Goal: Find specific page/section: Find specific page/section

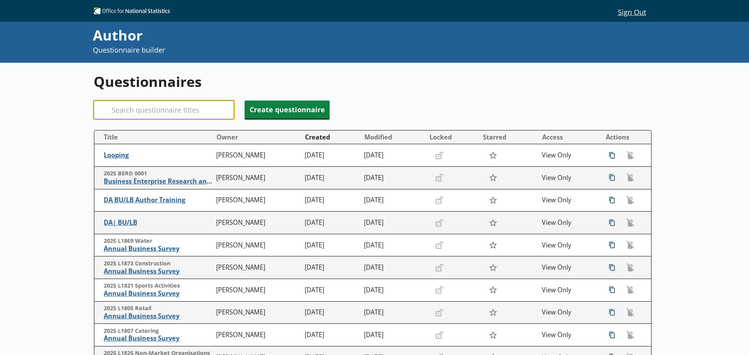
click at [140, 115] on input "Search" at bounding box center [164, 110] width 140 height 19
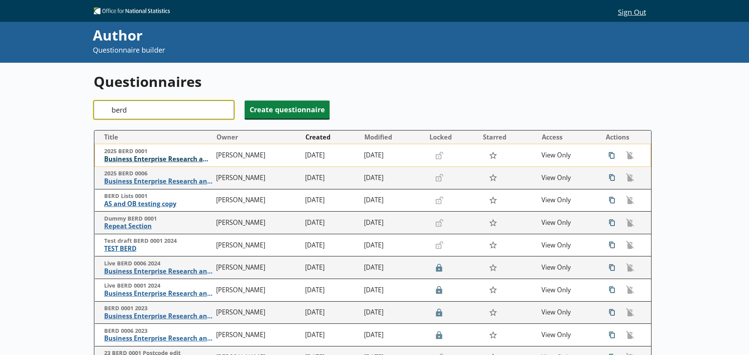
type input "berd"
click at [159, 160] on span "Business Enterprise Research and Development" at bounding box center [158, 159] width 108 height 8
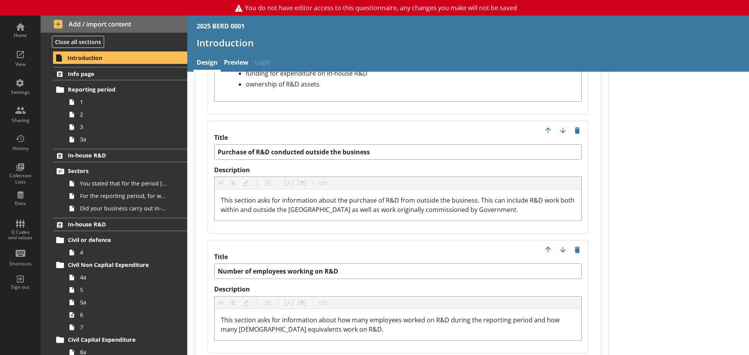
scroll to position [1209, 0]
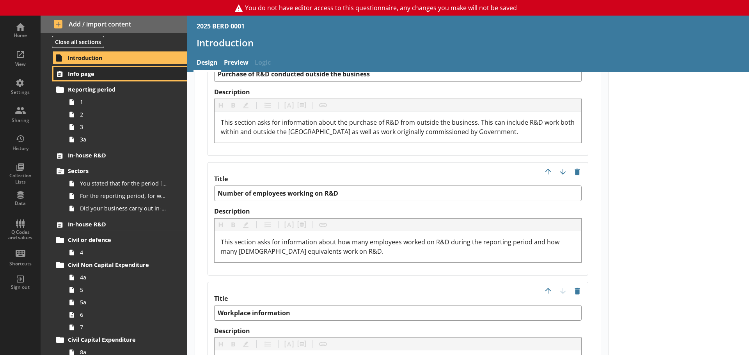
click at [72, 73] on span "Info page" at bounding box center [116, 73] width 96 height 7
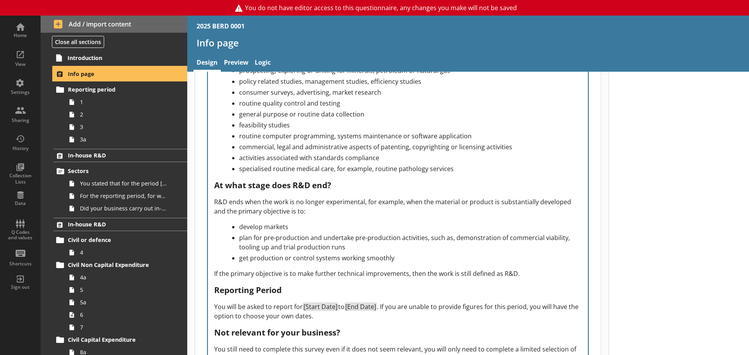
scroll to position [858, 0]
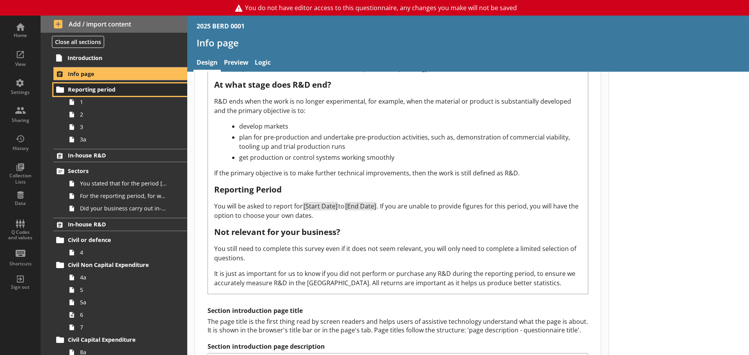
click at [94, 93] on span "Reporting period" at bounding box center [116, 89] width 96 height 7
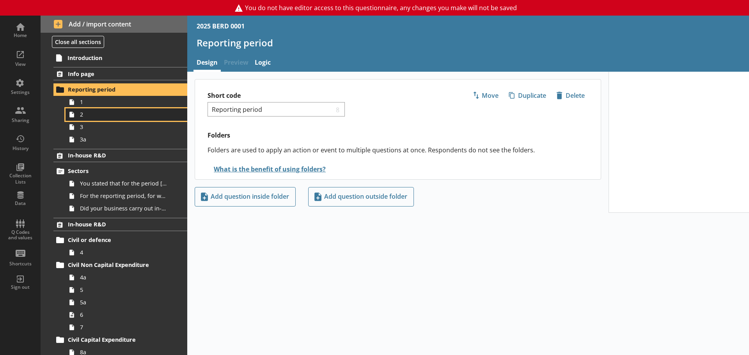
click at [78, 108] on icon at bounding box center [72, 114] width 12 height 12
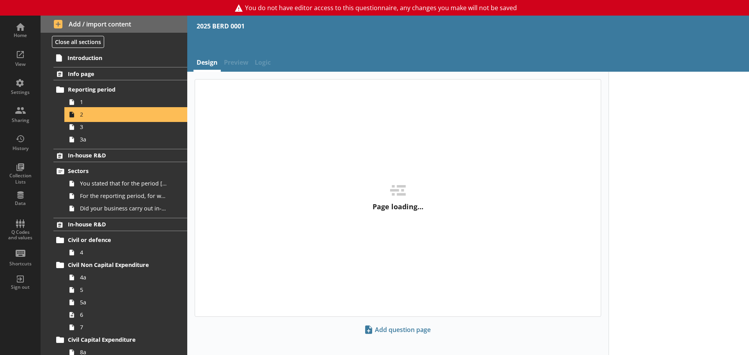
type textarea "x"
select select "ref_p_end_date"
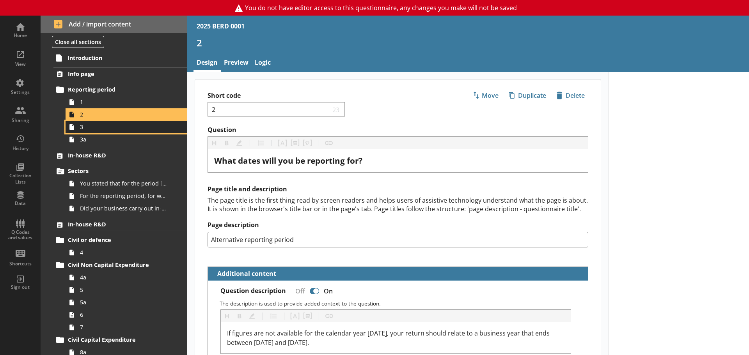
click at [83, 133] on link "3" at bounding box center [127, 127] width 122 height 12
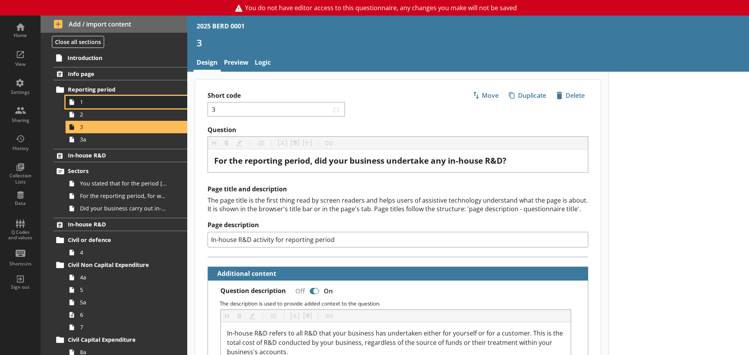
click at [82, 104] on span "1" at bounding box center [123, 101] width 87 height 7
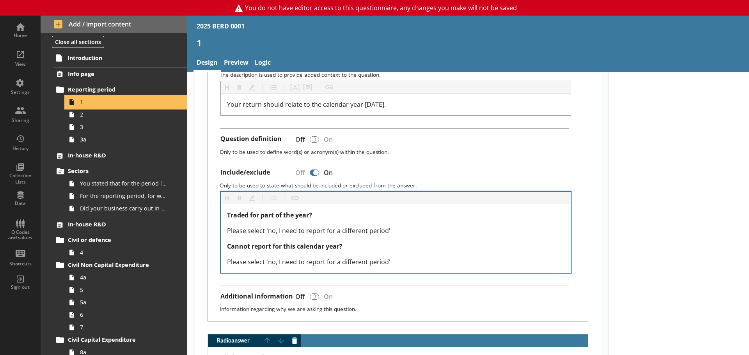
scroll to position [117, 0]
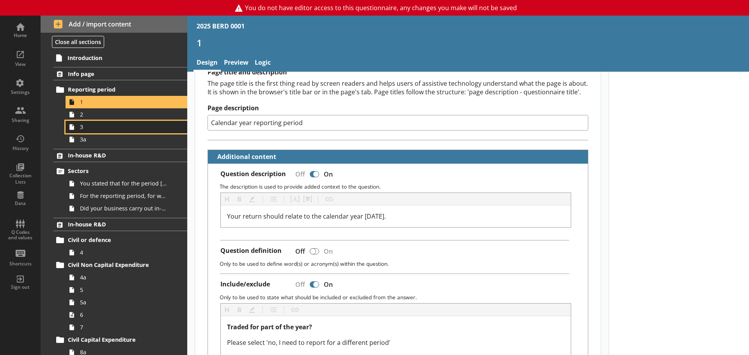
click at [78, 130] on icon at bounding box center [72, 127] width 12 height 12
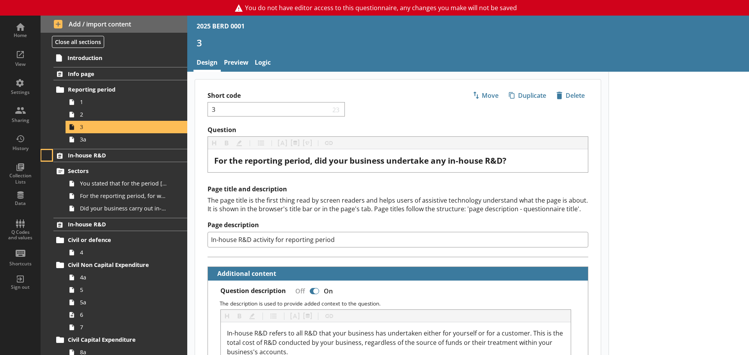
click at [45, 157] on button at bounding box center [46, 155] width 11 height 11
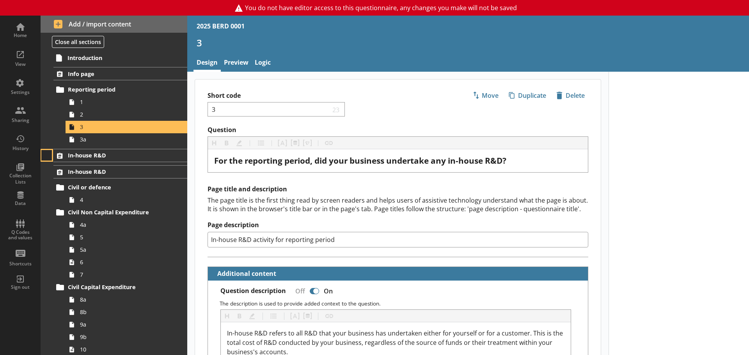
click at [52, 155] on button at bounding box center [46, 155] width 11 height 11
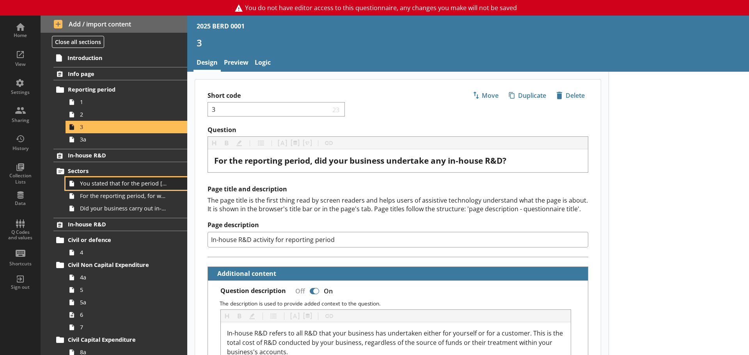
click at [99, 181] on span "You stated that for the period [From] to [To], [Ru Name] carried out in-house R…" at bounding box center [123, 183] width 87 height 7
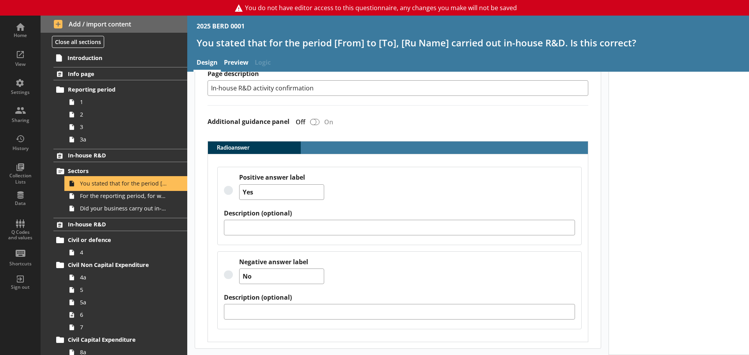
scroll to position [30, 0]
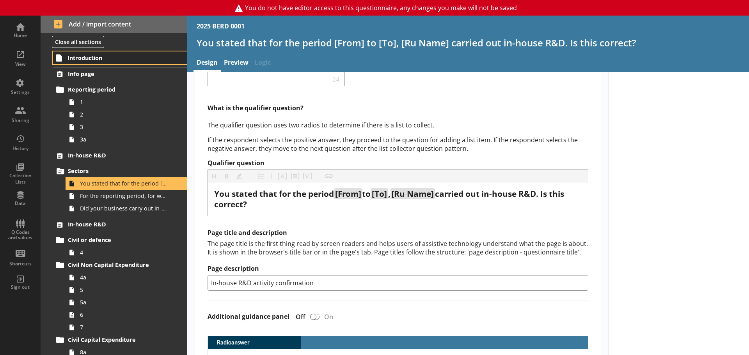
click at [90, 60] on span "Introduction" at bounding box center [115, 57] width 96 height 7
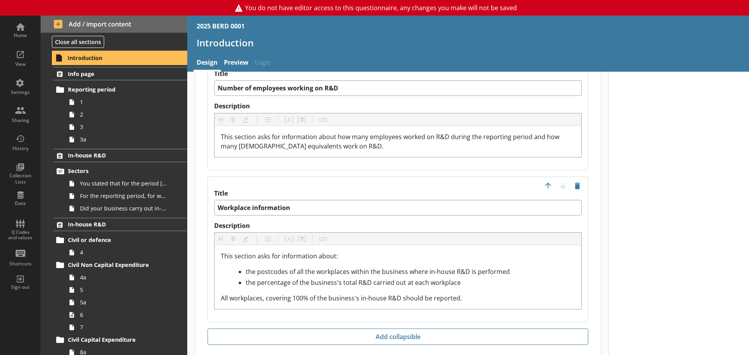
scroll to position [1253, 0]
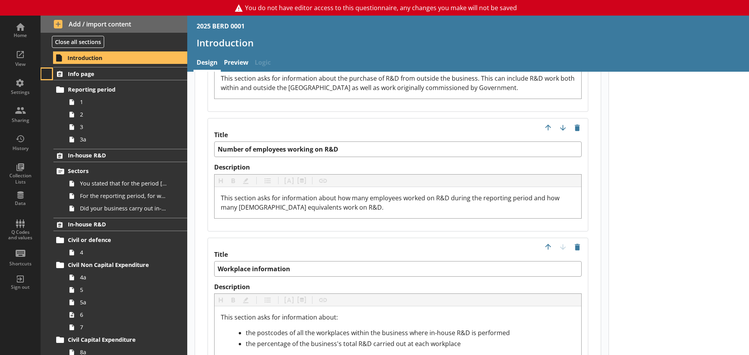
click at [48, 75] on button at bounding box center [46, 74] width 11 height 11
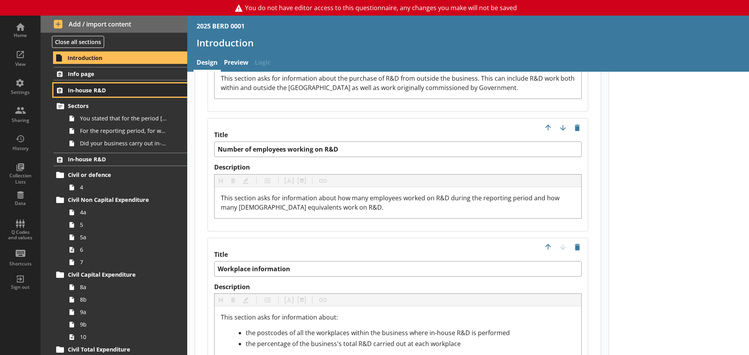
click at [71, 90] on span "In-house R&D" at bounding box center [116, 90] width 96 height 7
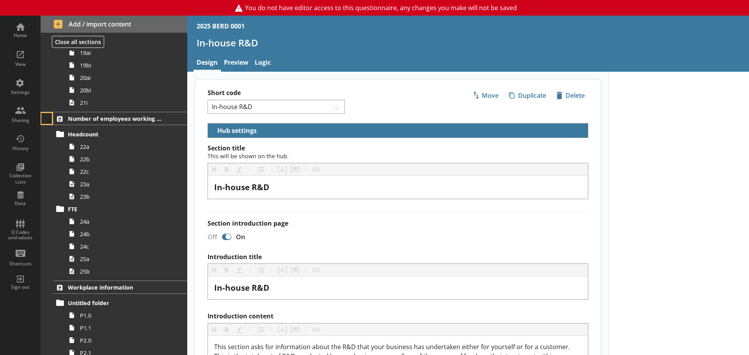
click at [48, 120] on button at bounding box center [46, 118] width 11 height 11
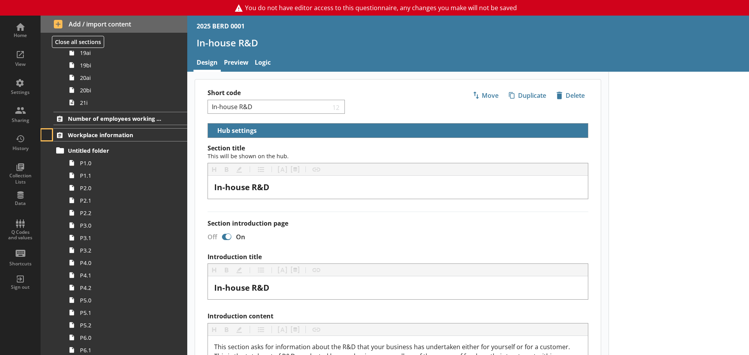
click at [47, 135] on button at bounding box center [46, 135] width 11 height 11
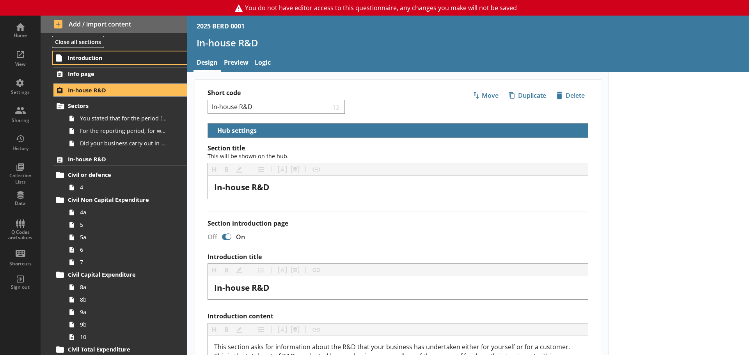
click at [83, 54] on span "Introduction" at bounding box center [115, 57] width 96 height 7
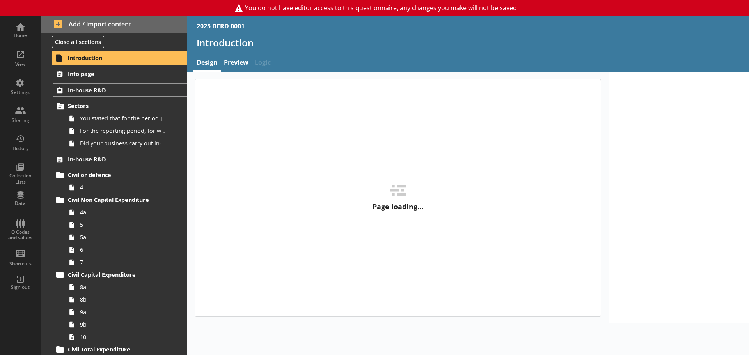
type textarea "x"
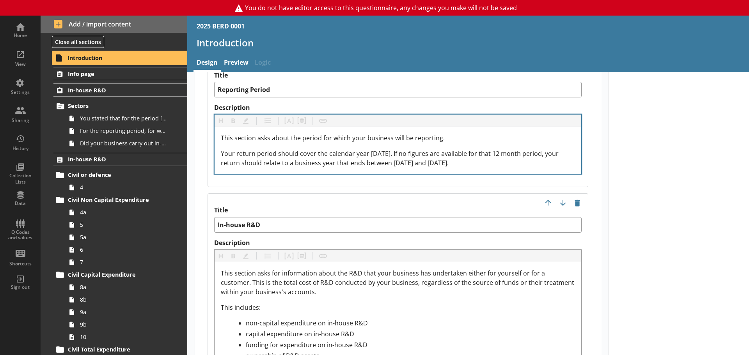
scroll to position [897, 0]
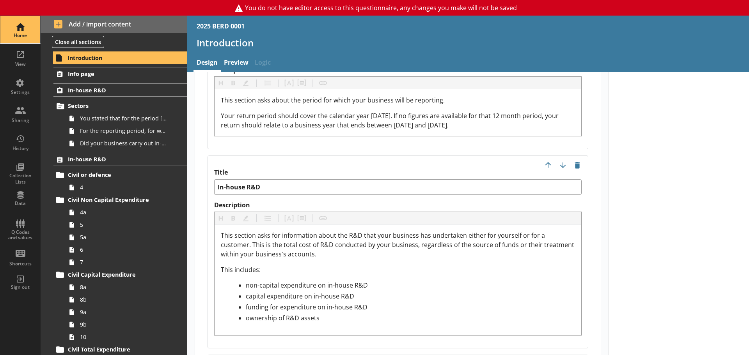
click at [20, 30] on div "Home" at bounding box center [20, 29] width 27 height 27
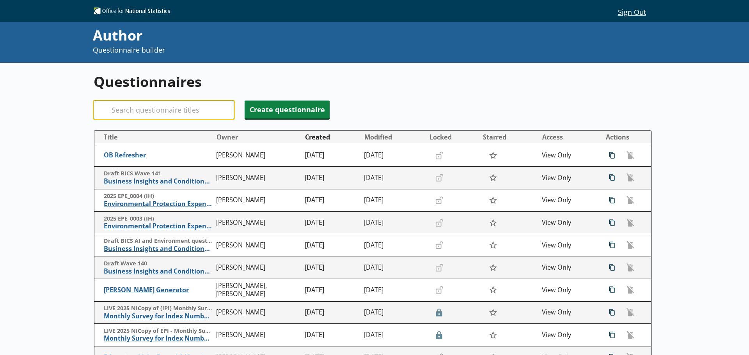
click at [191, 112] on input "Search" at bounding box center [164, 110] width 140 height 19
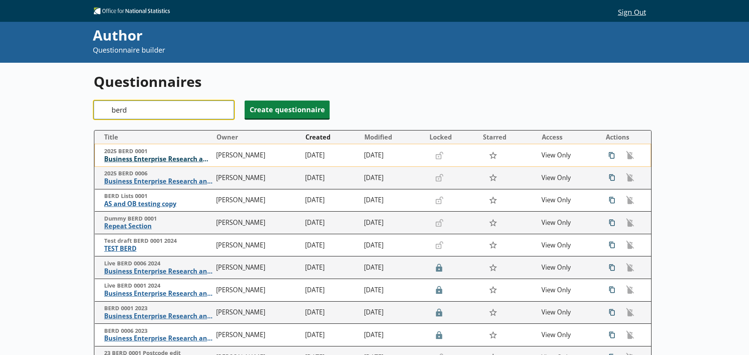
type input "berd"
click at [155, 159] on span "Business Enterprise Research and Development" at bounding box center [158, 159] width 108 height 8
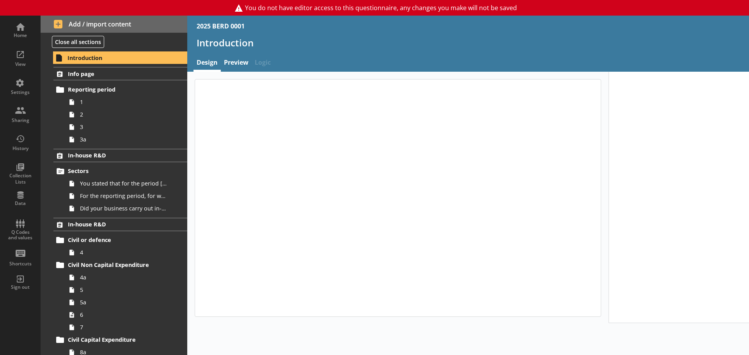
type textarea "x"
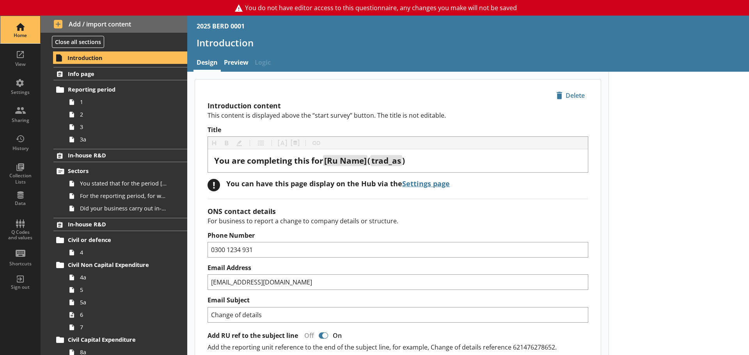
click at [21, 33] on div "Home" at bounding box center [20, 35] width 27 height 6
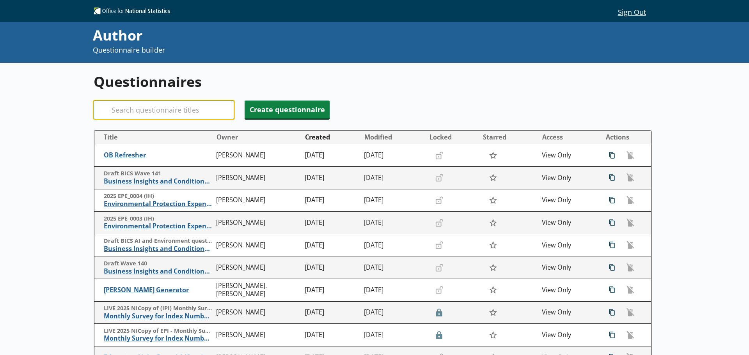
click at [140, 111] on input "Search" at bounding box center [164, 110] width 140 height 19
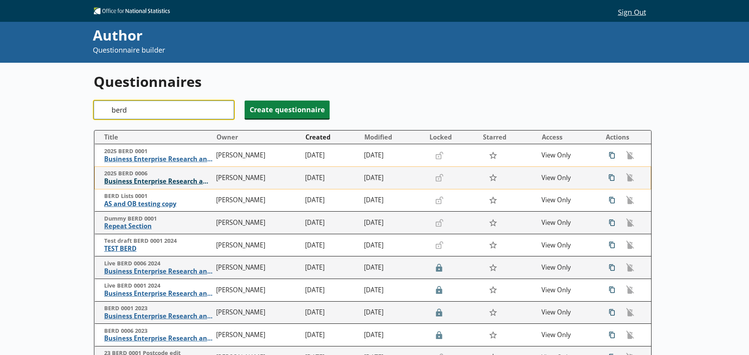
type input "berd"
click at [160, 183] on span "Business Enterprise Research and Development" at bounding box center [158, 182] width 108 height 8
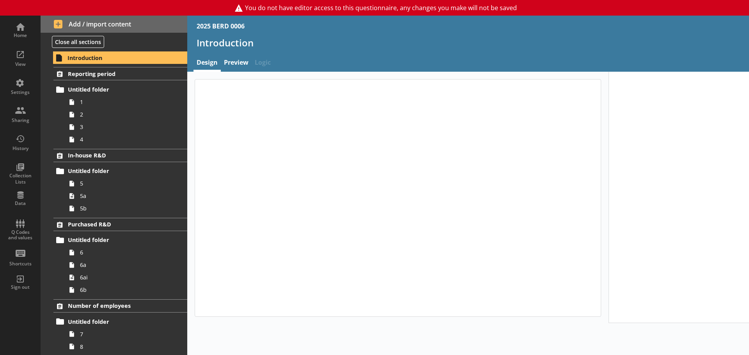
type textarea "x"
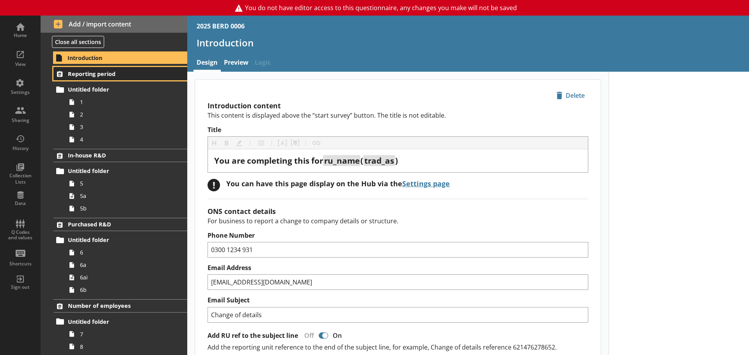
click at [92, 75] on span "Reporting period" at bounding box center [116, 73] width 96 height 7
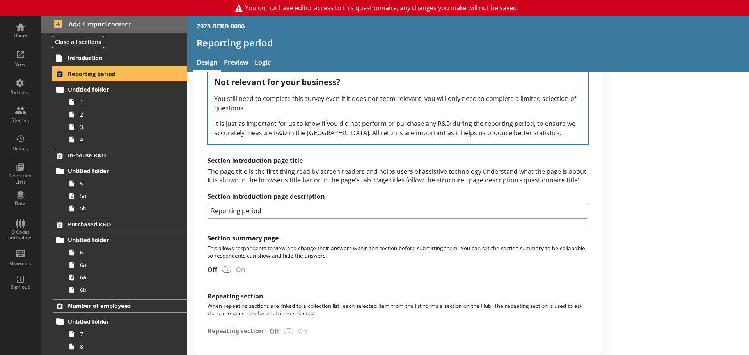
scroll to position [974, 0]
